Goal: Task Accomplishment & Management: Manage account settings

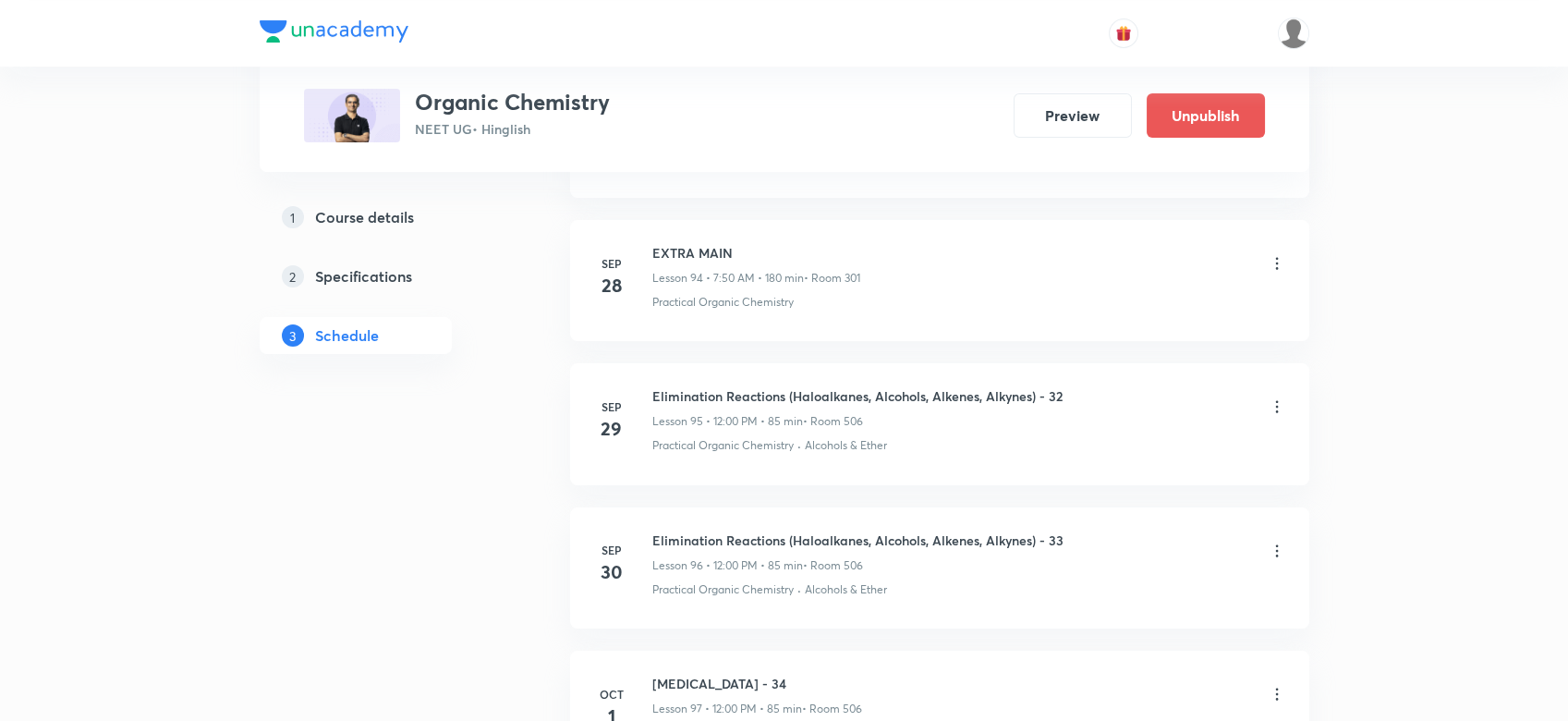
scroll to position [14896, 0]
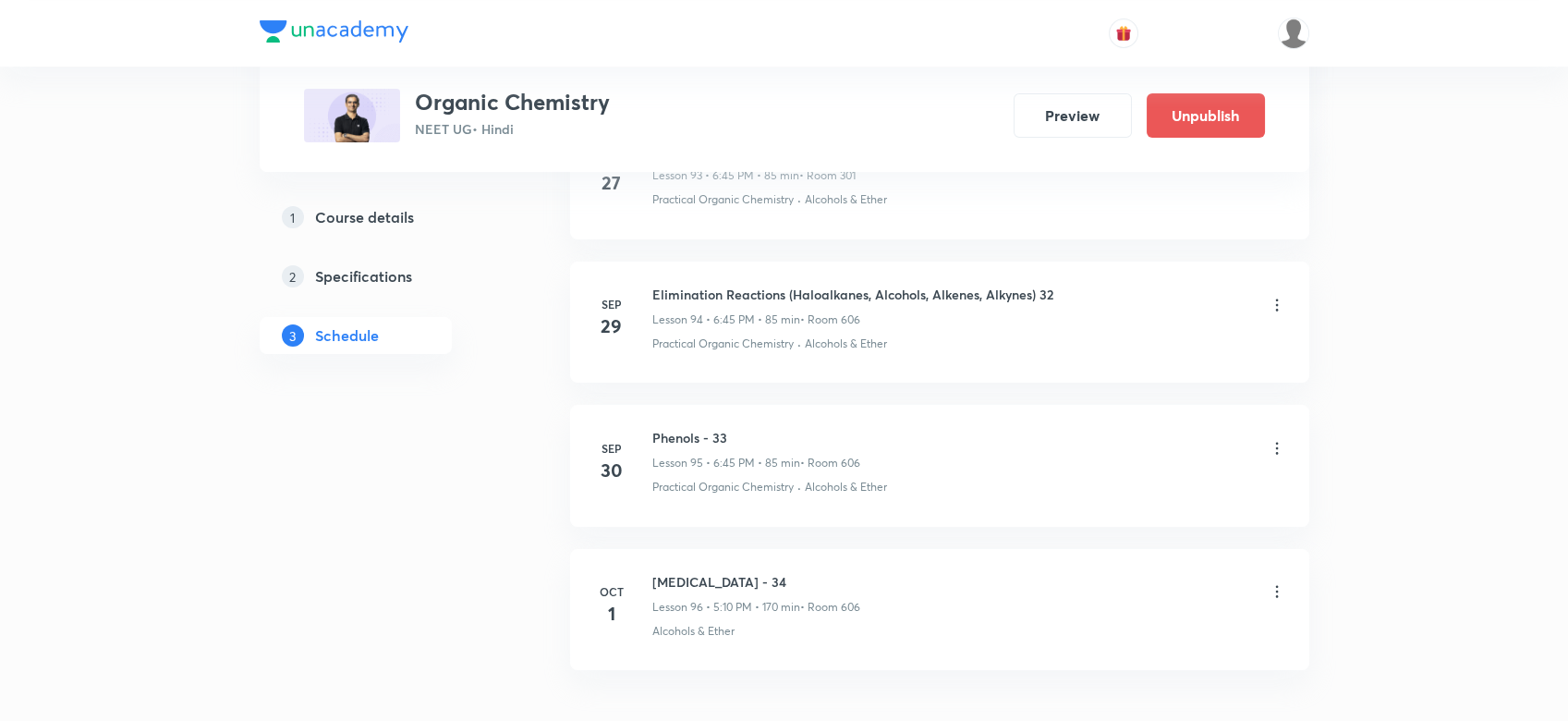
scroll to position [14755, 0]
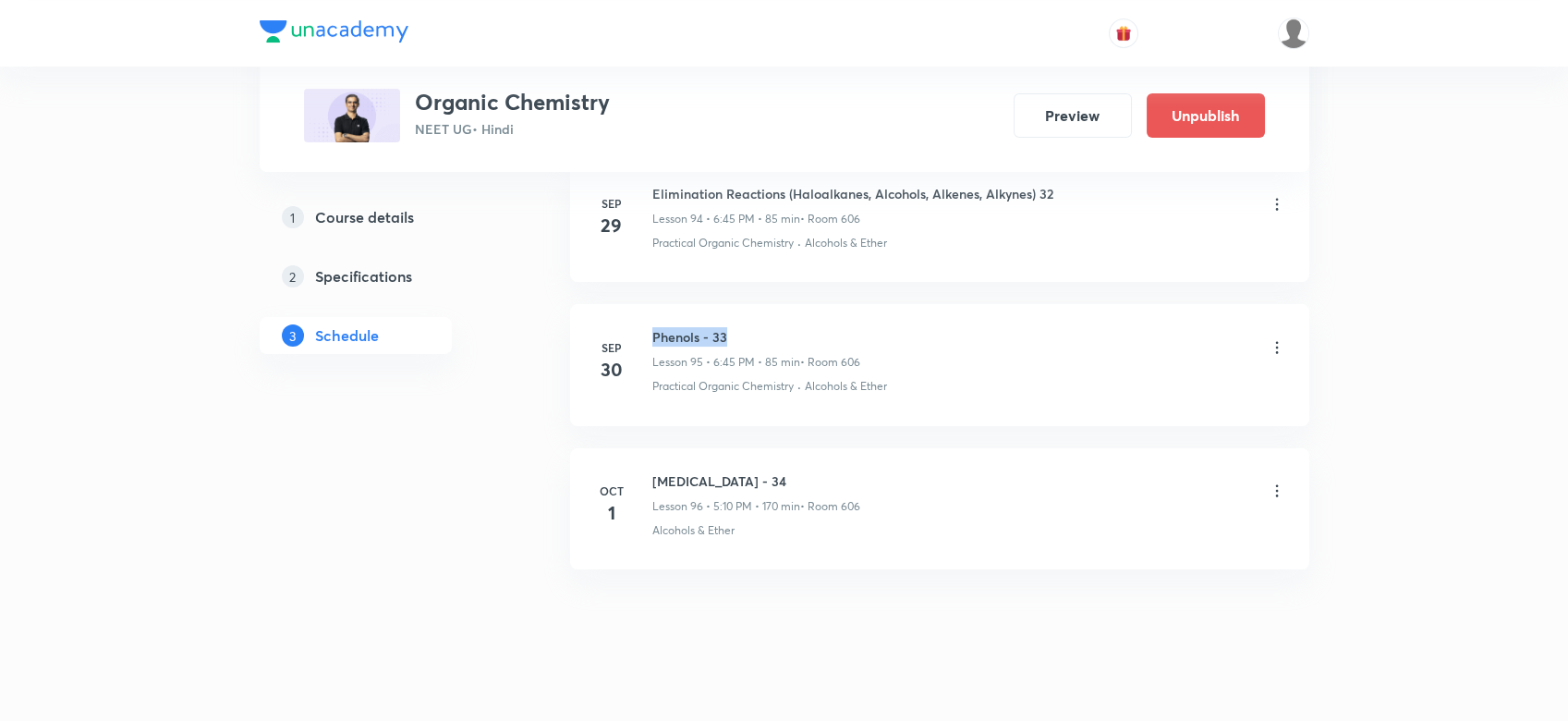
drag, startPoint x: 648, startPoint y: 311, endPoint x: 732, endPoint y: 315, distance: 84.1
click at [732, 327] on div "Sep 30 Phenols - 33 Lesson 95 • 6:45 PM • 85 min • Room 606 Practical Organic C…" at bounding box center [939, 360] width 693 height 68
copy h6 "Phenols - 33"
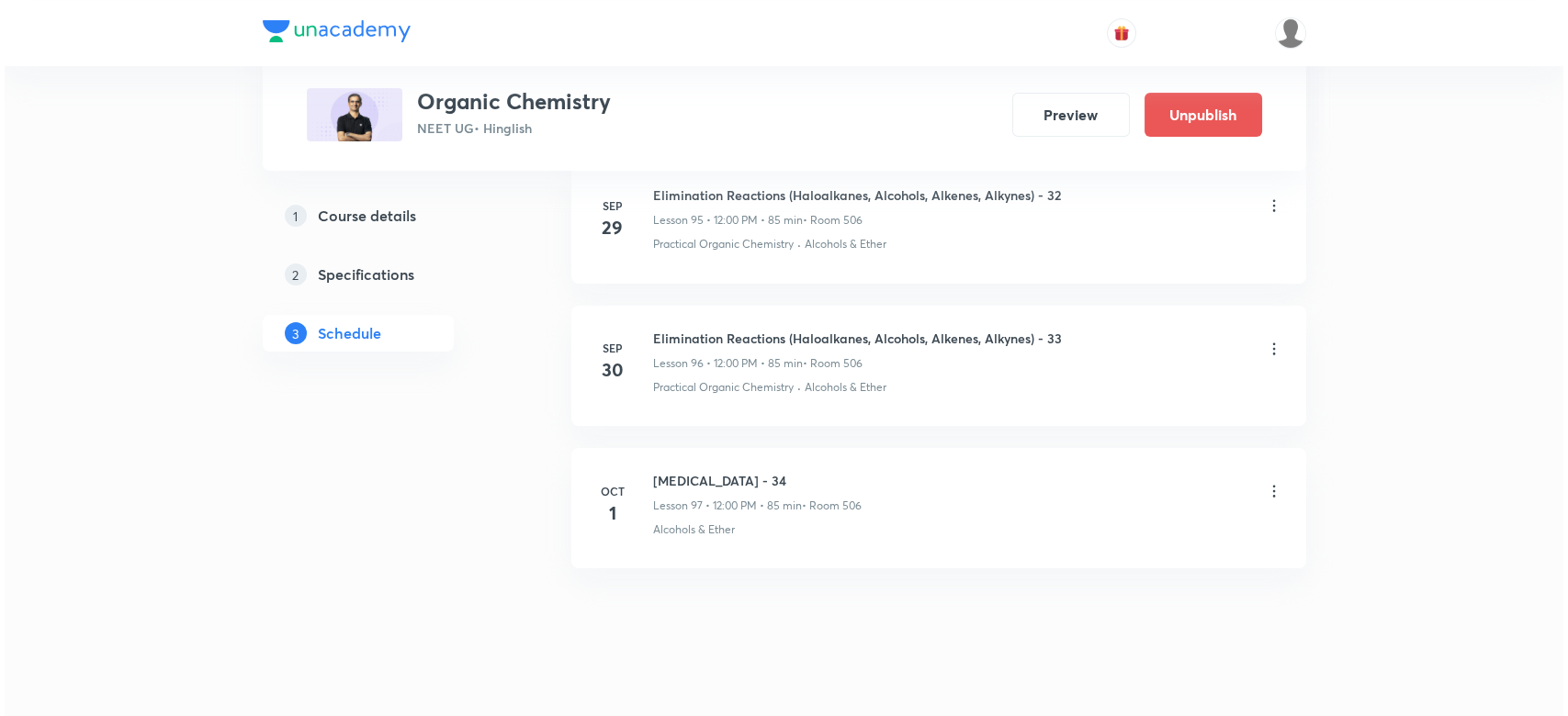
scroll to position [14792, 0]
click at [1263, 478] on icon at bounding box center [1269, 487] width 19 height 19
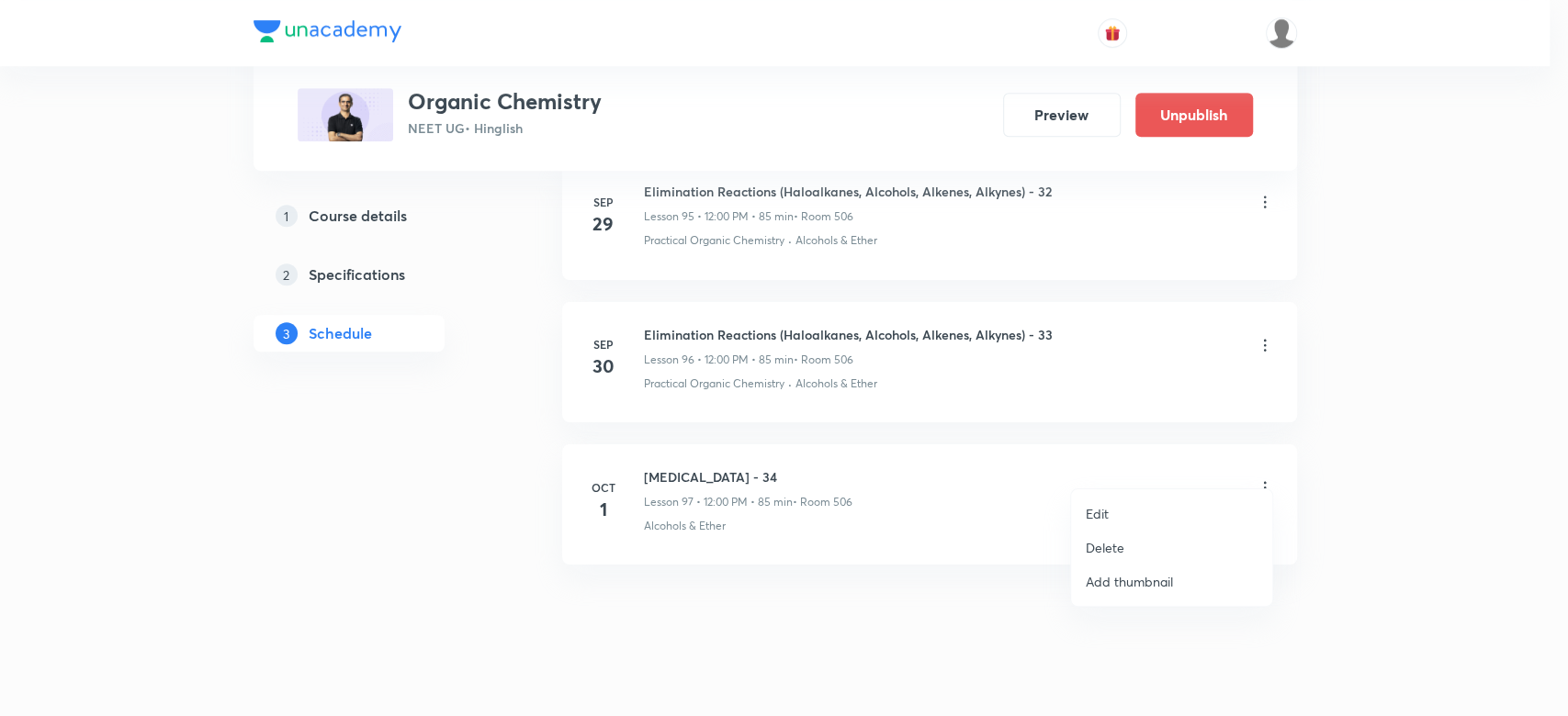
click at [1086, 517] on p "Edit" at bounding box center [1096, 514] width 23 height 20
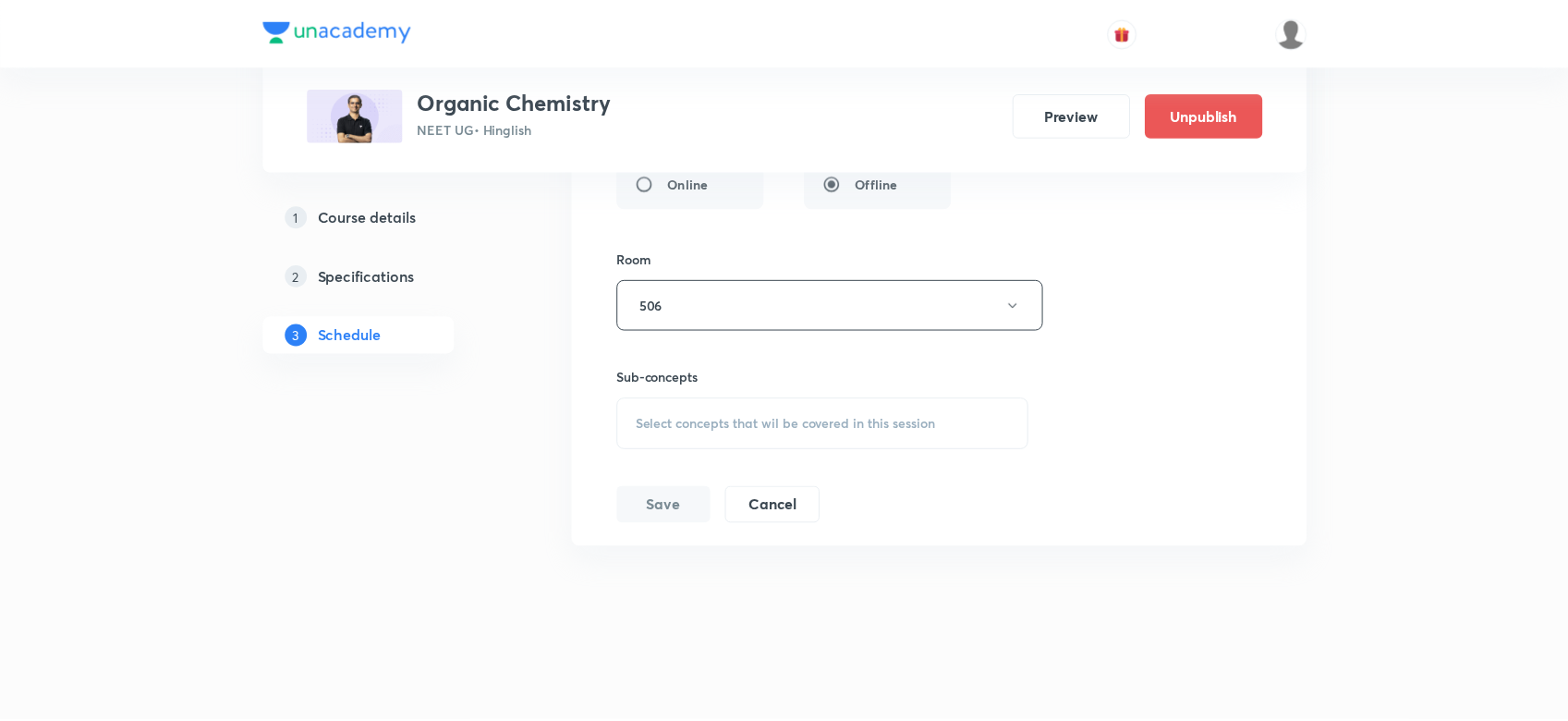
scroll to position [14735, 0]
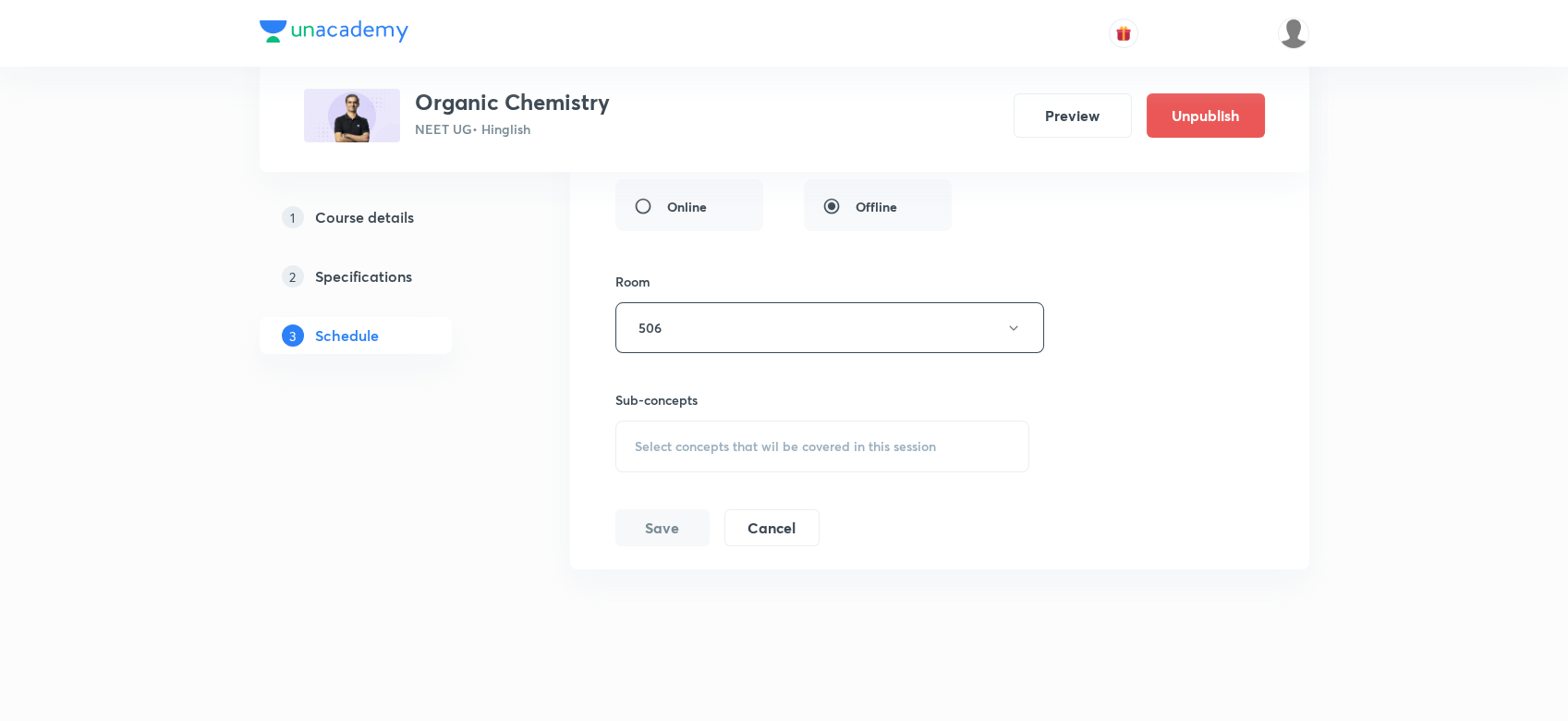
click at [701, 420] on div "Select concepts that wil be covered in this session" at bounding box center [823, 446] width 415 height 52
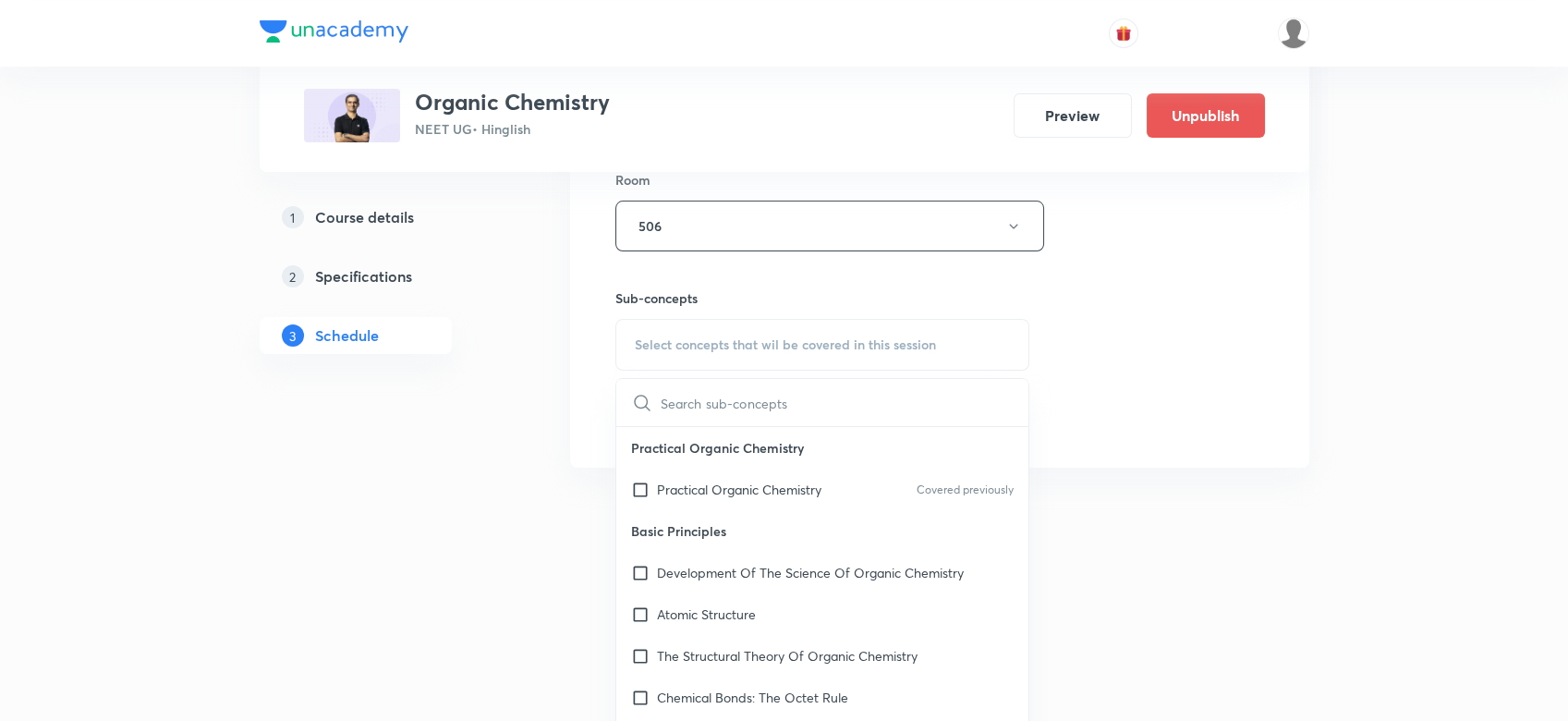
scroll to position [14846, 0]
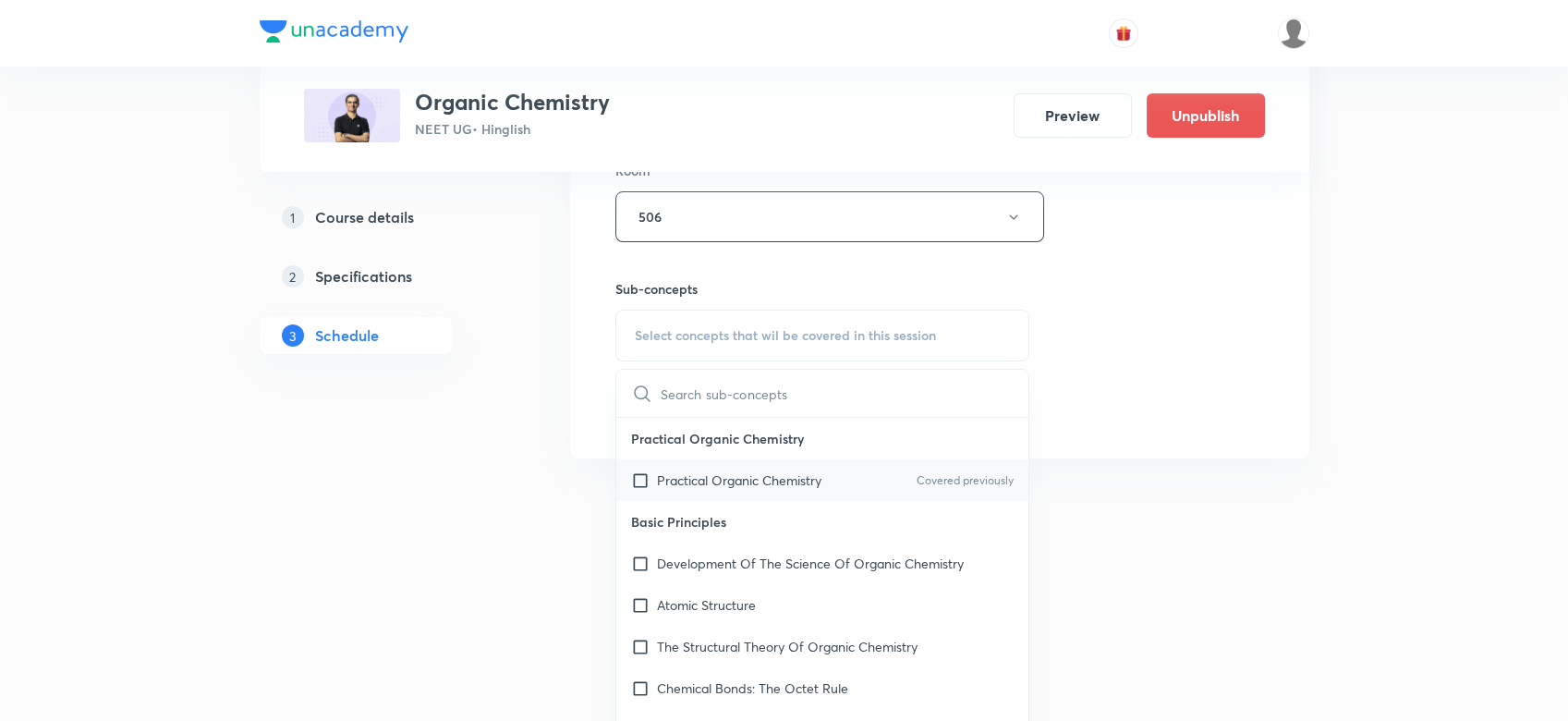
click at [659, 471] on p "Practical Organic Chemistry" at bounding box center [740, 481] width 165 height 20
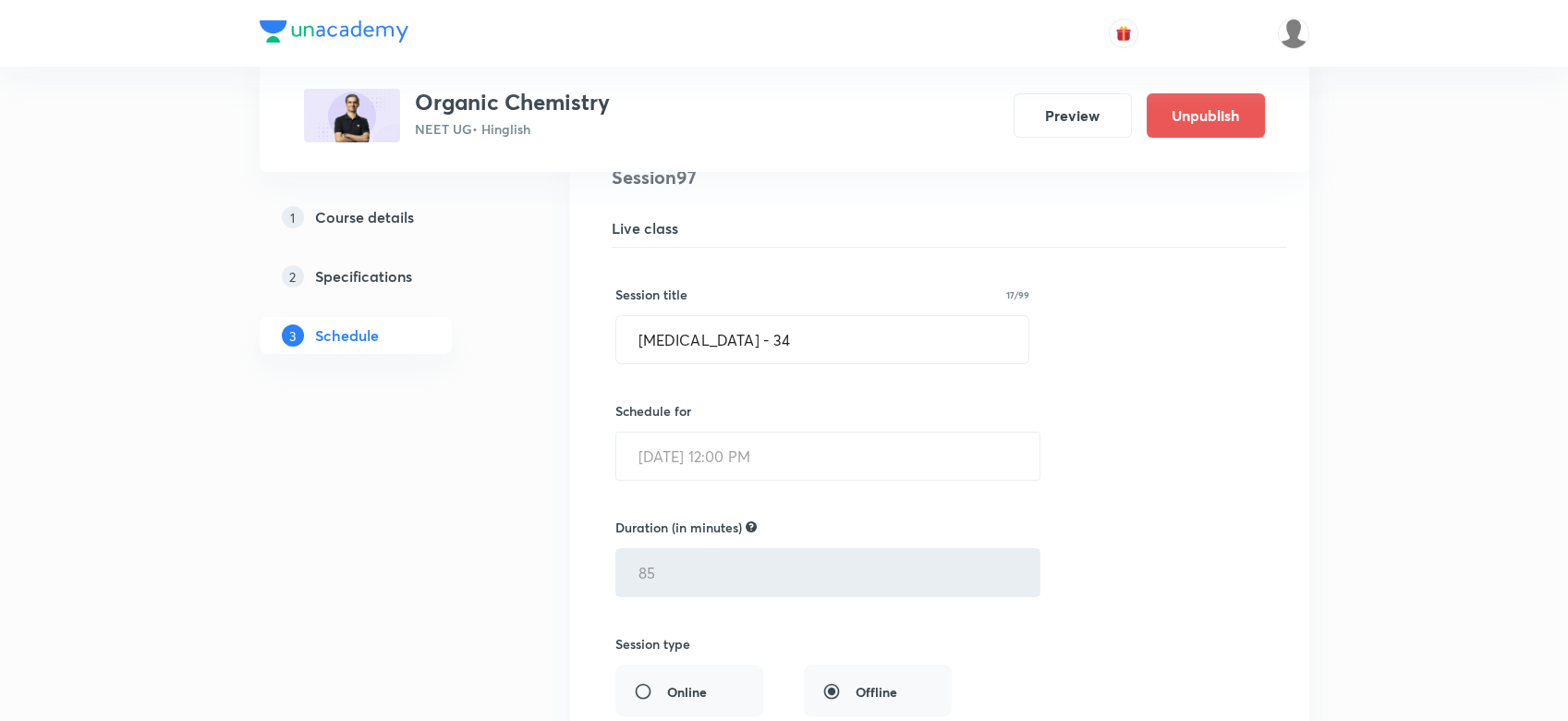
scroll to position [14227, 0]
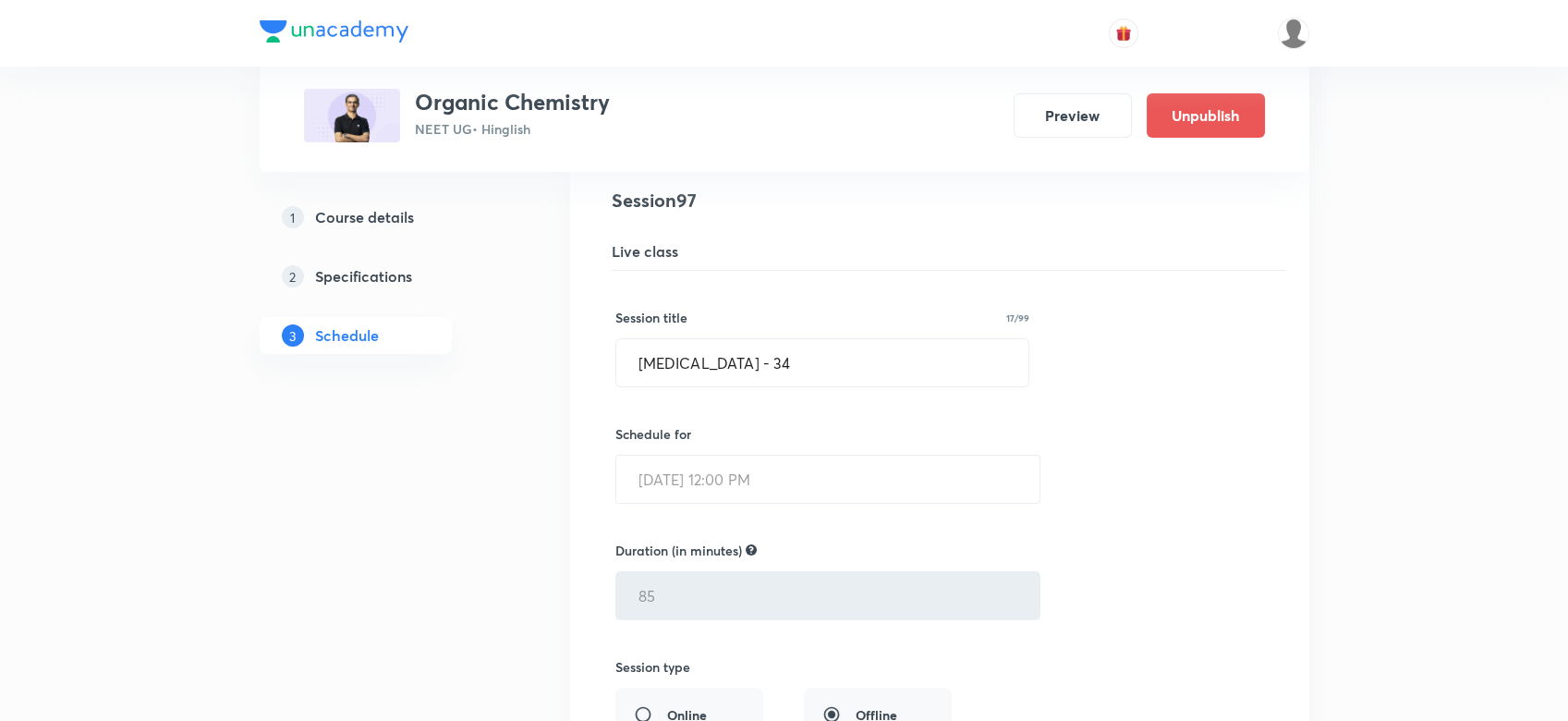
drag, startPoint x: 800, startPoint y: 343, endPoint x: 476, endPoint y: 353, distance: 324.2
paste input "Phenols - 33"
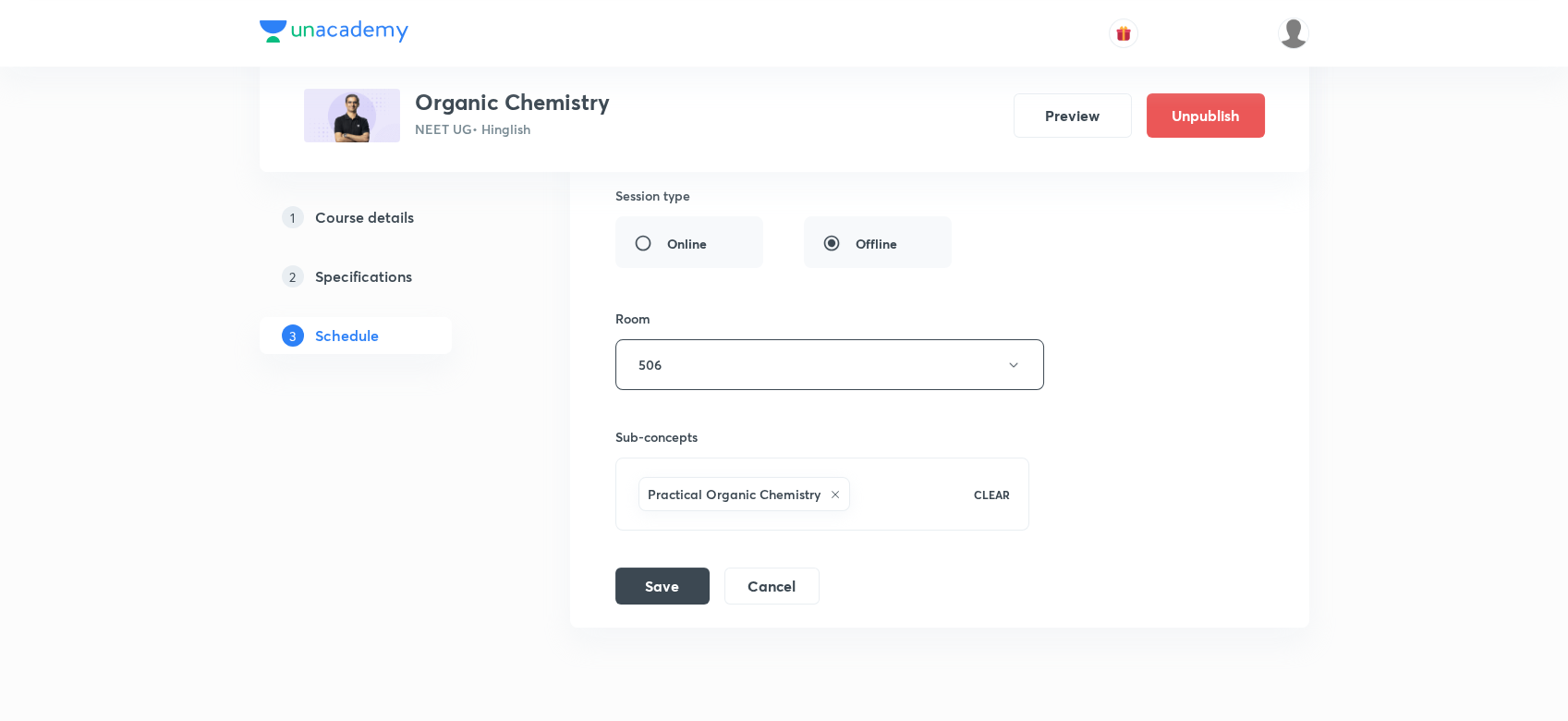
scroll to position [14758, 0]
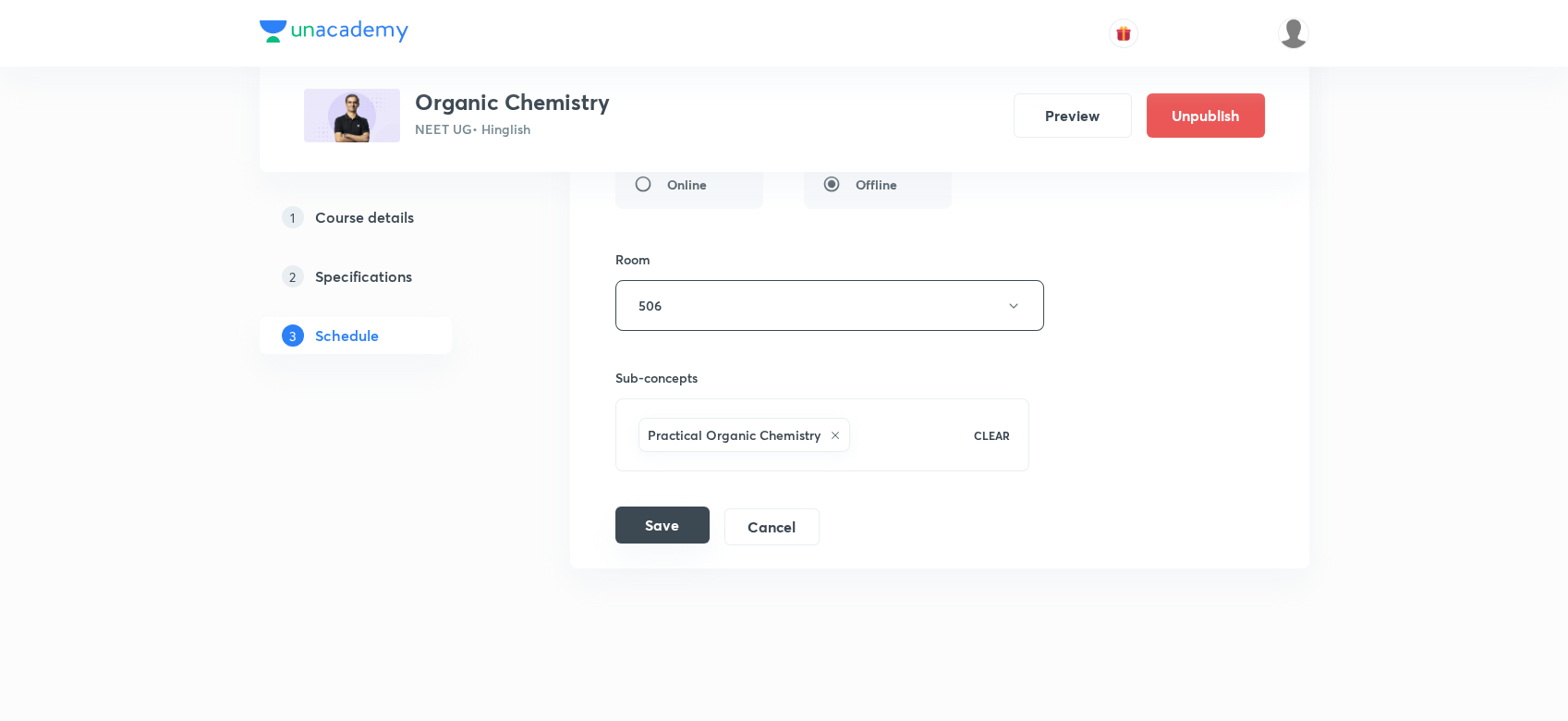
type input "Phenols - 34"
click at [662, 506] on button "Save" at bounding box center [662, 524] width 94 height 37
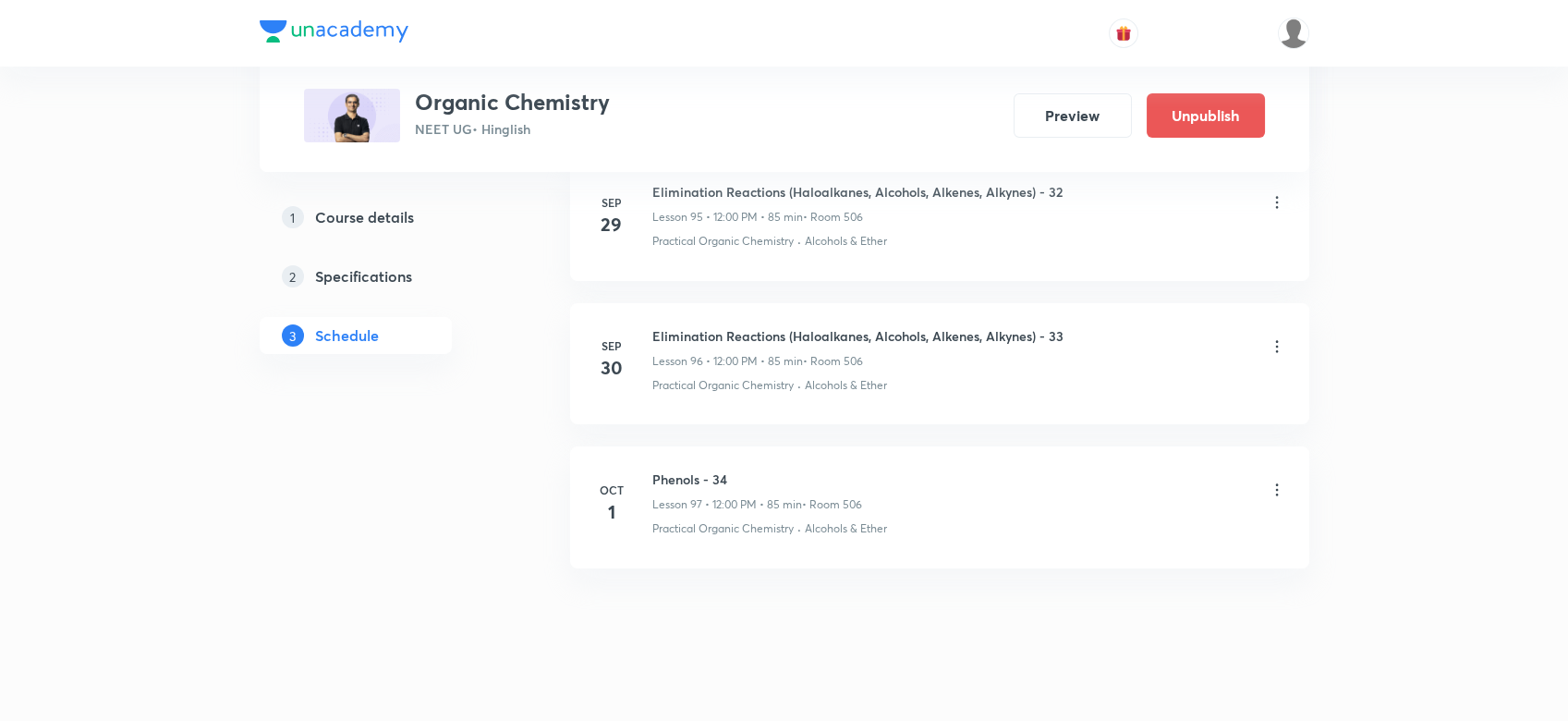
scroll to position [14048, 0]
